Goal: Information Seeking & Learning: Learn about a topic

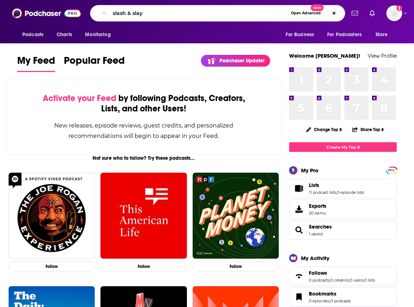
type input "slash & slay"
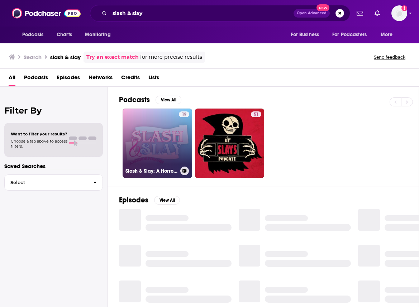
click at [140, 146] on link "19 Slash & Slay: A Horror Podcast" at bounding box center [158, 144] width 70 height 70
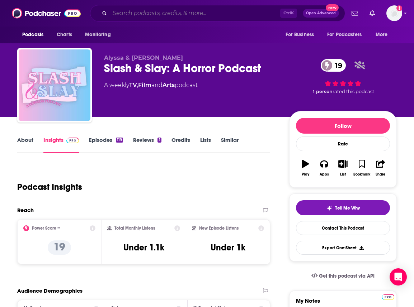
click at [139, 10] on input "Search podcasts, credits, & more..." at bounding box center [195, 13] width 170 height 11
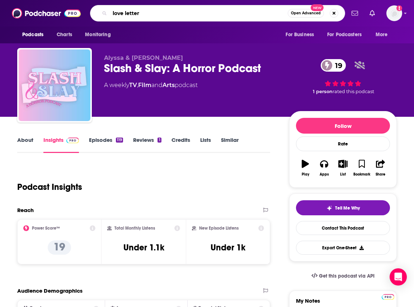
type input "love letters"
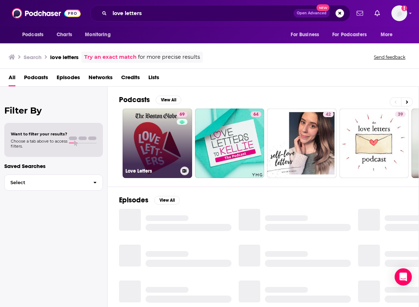
click at [148, 143] on link "69 Love Letters" at bounding box center [158, 144] width 70 height 70
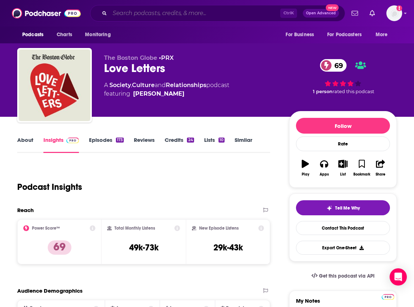
click at [132, 10] on input "Search podcasts, credits, & more..." at bounding box center [195, 13] width 170 height 11
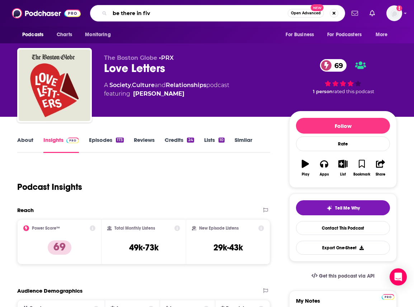
type input "be there in five"
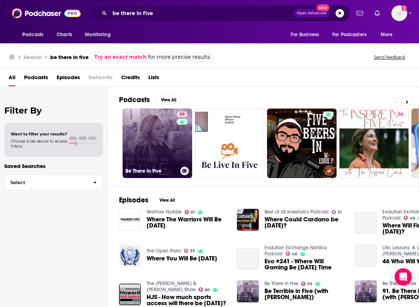
click at [147, 132] on link "59 Be There in Five" at bounding box center [158, 144] width 70 height 70
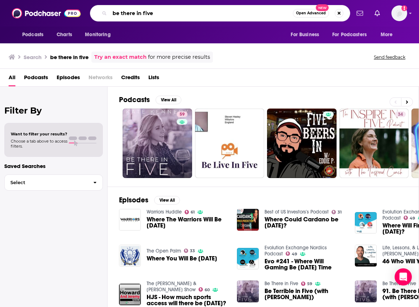
click at [143, 15] on input "be there in five" at bounding box center [201, 13] width 183 height 11
click at [141, 10] on input "be there in five" at bounding box center [201, 13] width 183 height 11
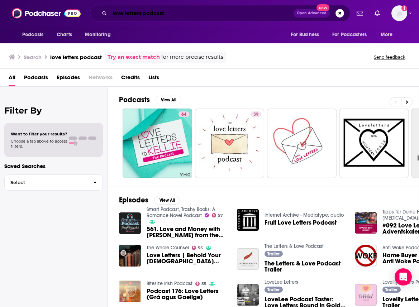
click at [148, 15] on input "love letters podcast" at bounding box center [202, 13] width 184 height 11
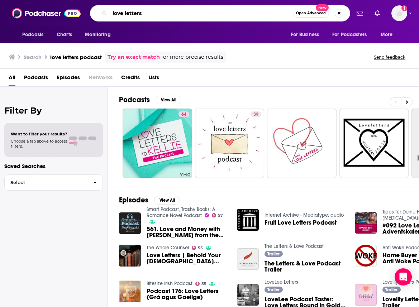
type input "love letters"
